Goal: Navigation & Orientation: Find specific page/section

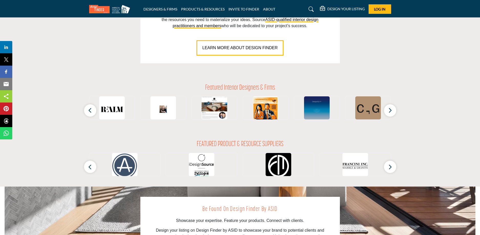
scroll to position [435, 0]
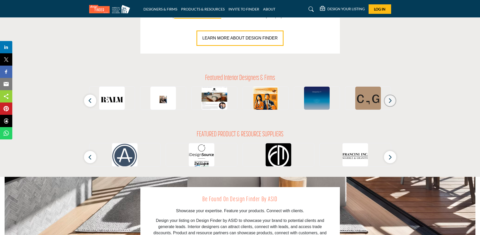
click at [389, 102] on icon "button" at bounding box center [390, 100] width 4 height 6
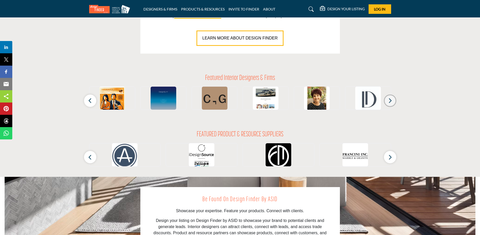
click at [392, 99] on button "button" at bounding box center [390, 101] width 12 height 12
click at [391, 154] on icon "button" at bounding box center [390, 157] width 4 height 6
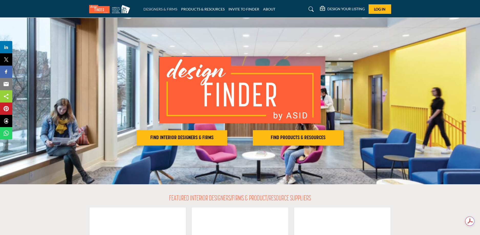
click at [157, 8] on link "DESIGNERS & FIRMS" at bounding box center [160, 9] width 34 height 4
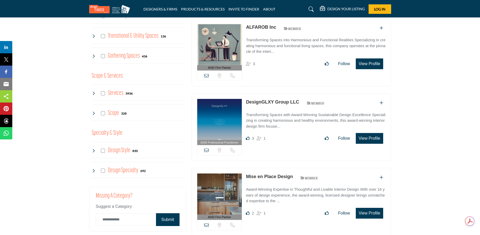
scroll to position [359, 0]
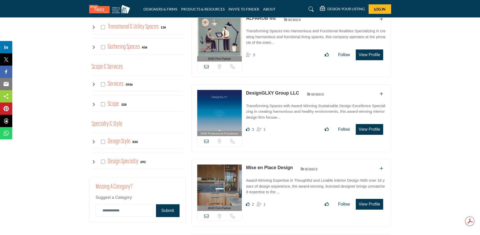
click at [224, 176] on img at bounding box center [219, 184] width 45 height 41
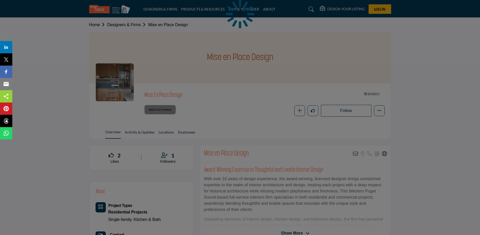
drag, startPoint x: 189, startPoint y: 96, endPoint x: 155, endPoint y: 95, distance: 33.1
click at [144, 97] on div at bounding box center [240, 117] width 480 height 235
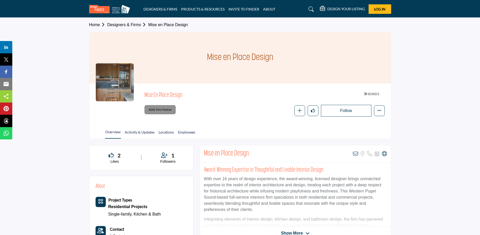
click at [191, 97] on span "Mise en Place Design" at bounding box center [202, 95] width 116 height 8
drag, startPoint x: 186, startPoint y: 95, endPoint x: 144, endPoint y: 93, distance: 42.5
click at [144, 93] on div "Mise en Place Design ASID Member who supports and impacts the Interior Design i…" at bounding box center [240, 103] width 289 height 27
